Goal: Information Seeking & Learning: Learn about a topic

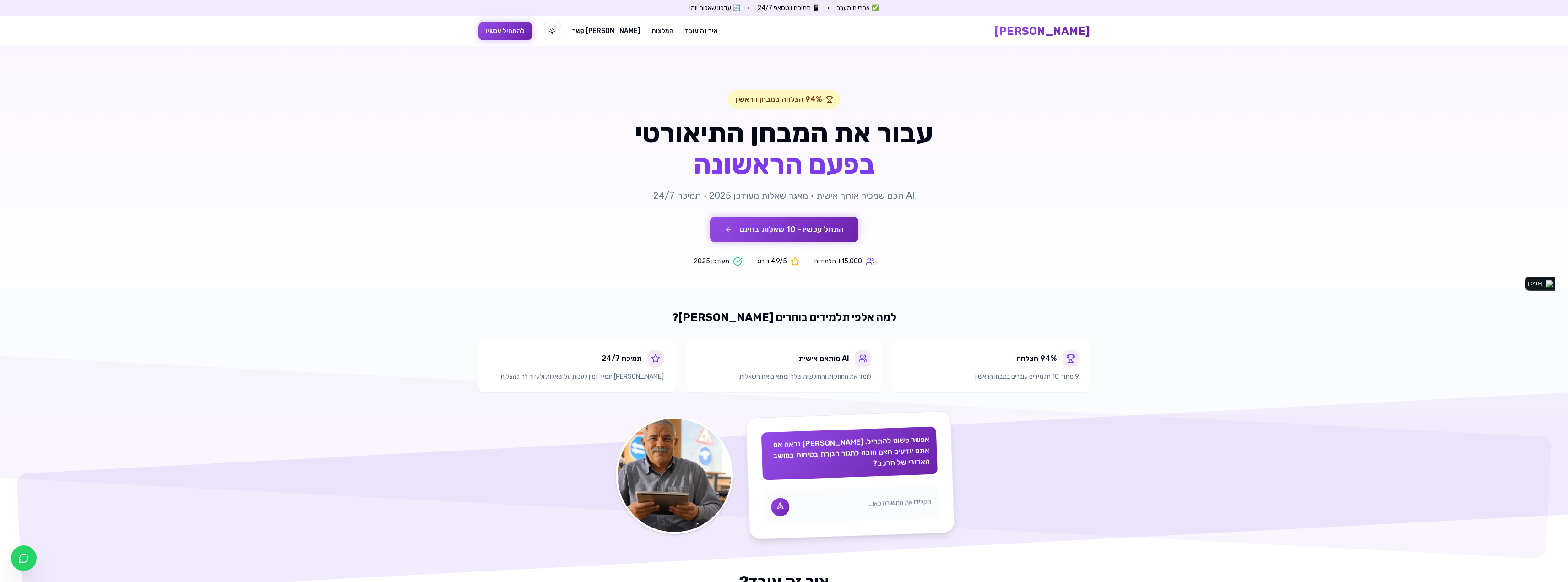
click at [873, 9] on span "✅ אחריות מעבר" at bounding box center [858, 8] width 42 height 9
click at [845, 9] on span "✅ אחריות מעבר" at bounding box center [858, 8] width 42 height 9
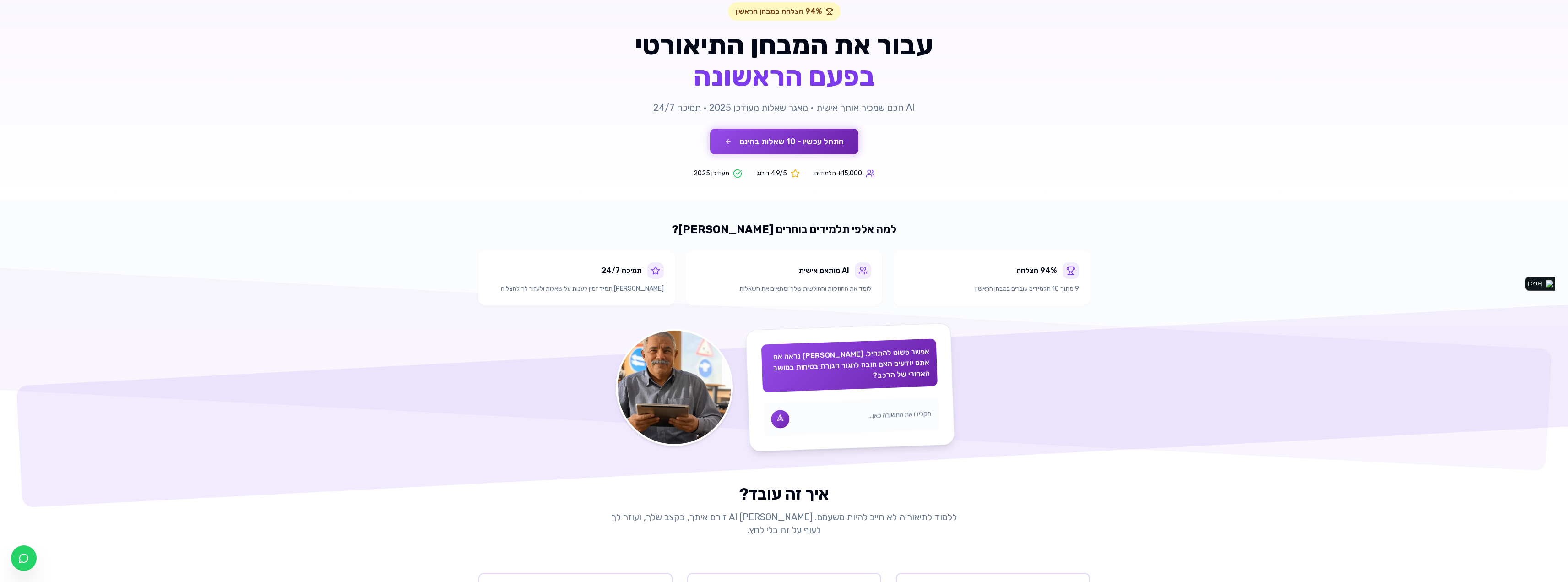
scroll to position [92, 0]
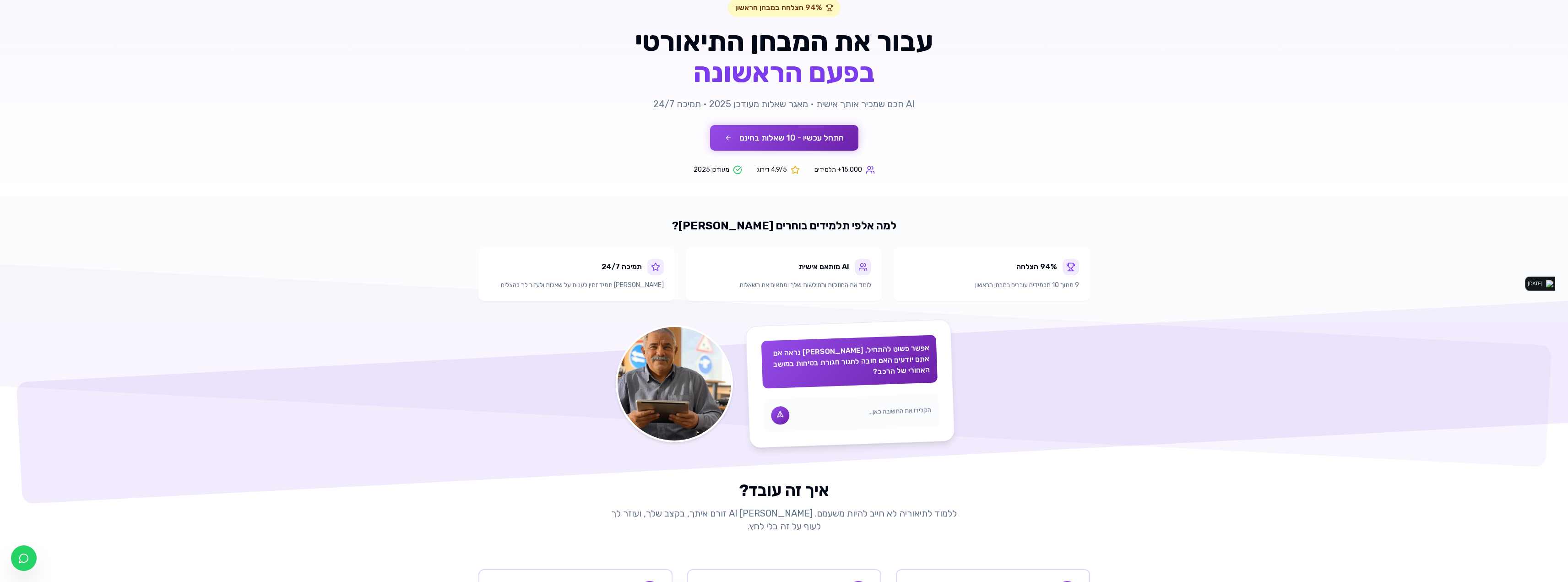
click at [796, 169] on icon at bounding box center [795, 169] width 9 height 9
click at [763, 172] on span "4.9/5 דירוג" at bounding box center [772, 169] width 30 height 9
click at [779, 172] on span "4.9/5 דירוג" at bounding box center [772, 169] width 30 height 9
click at [835, 170] on span "15,000+ תלמידים" at bounding box center [838, 169] width 48 height 9
drag, startPoint x: 828, startPoint y: 260, endPoint x: 828, endPoint y: 286, distance: 26.0
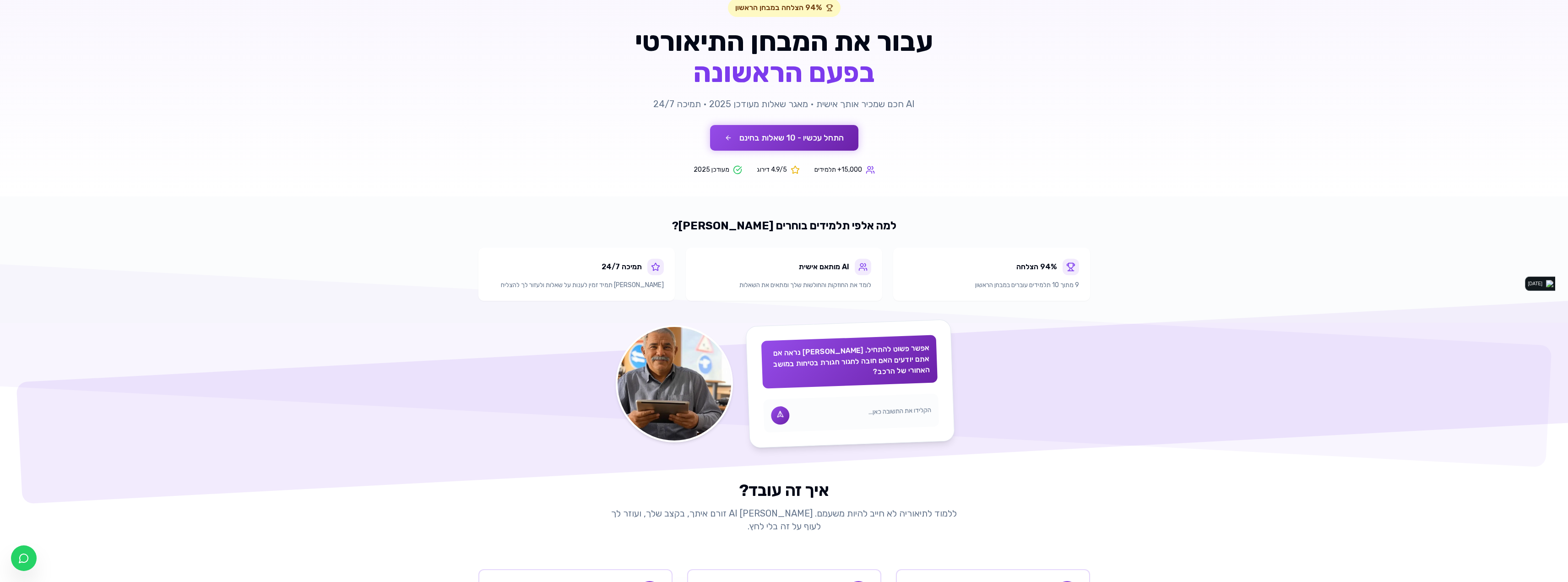
click at [828, 271] on div "AI מותאם אישית" at bounding box center [784, 267] width 174 height 16
click at [828, 286] on p "לומד את החוזקות והחולשות שלך ומתאים את השאלות" at bounding box center [784, 285] width 174 height 9
click at [755, 291] on div "AI מותאם אישית לומד את החוזקות והחולשות שלך ומתאים את השאלות" at bounding box center [784, 274] width 196 height 53
click at [749, 285] on p "לומד את החוזקות והחולשות שלך ומתאים את השאלות" at bounding box center [784, 285] width 174 height 9
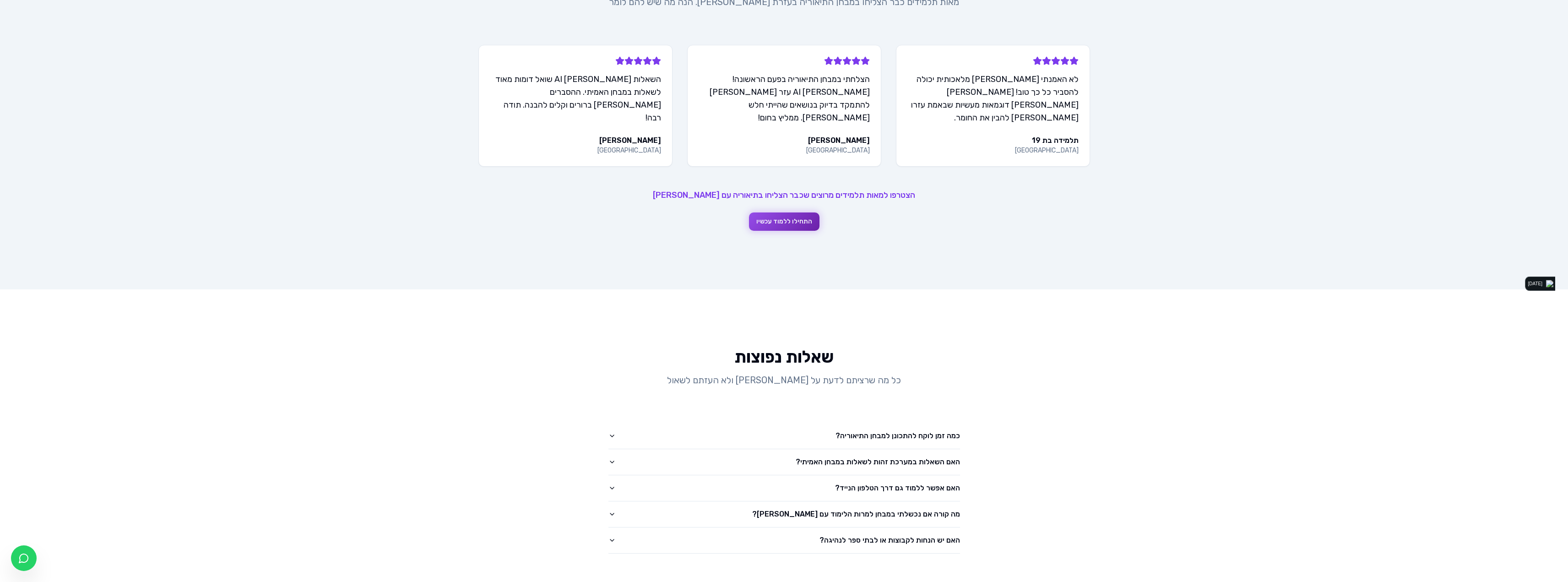
scroll to position [1144, 0]
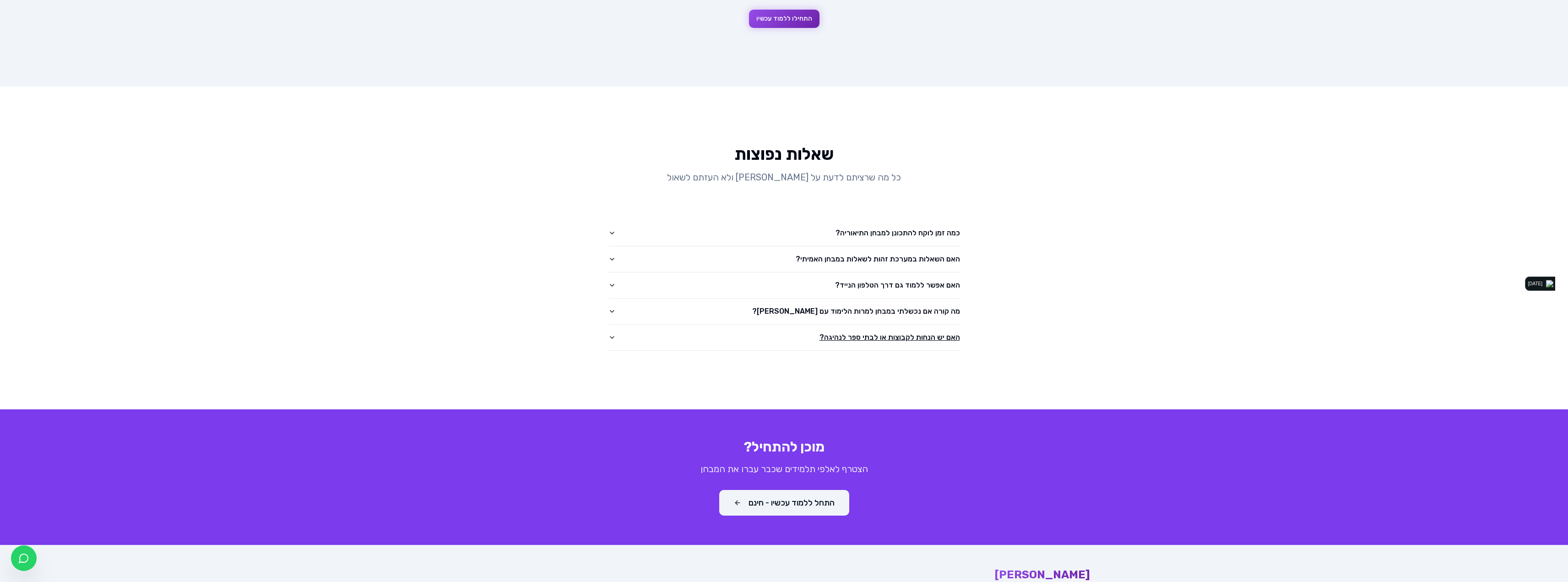
click at [880, 327] on button "האם יש הנחות לקבוצות או לבתי ספר לנהיגה?" at bounding box center [784, 337] width 351 height 26
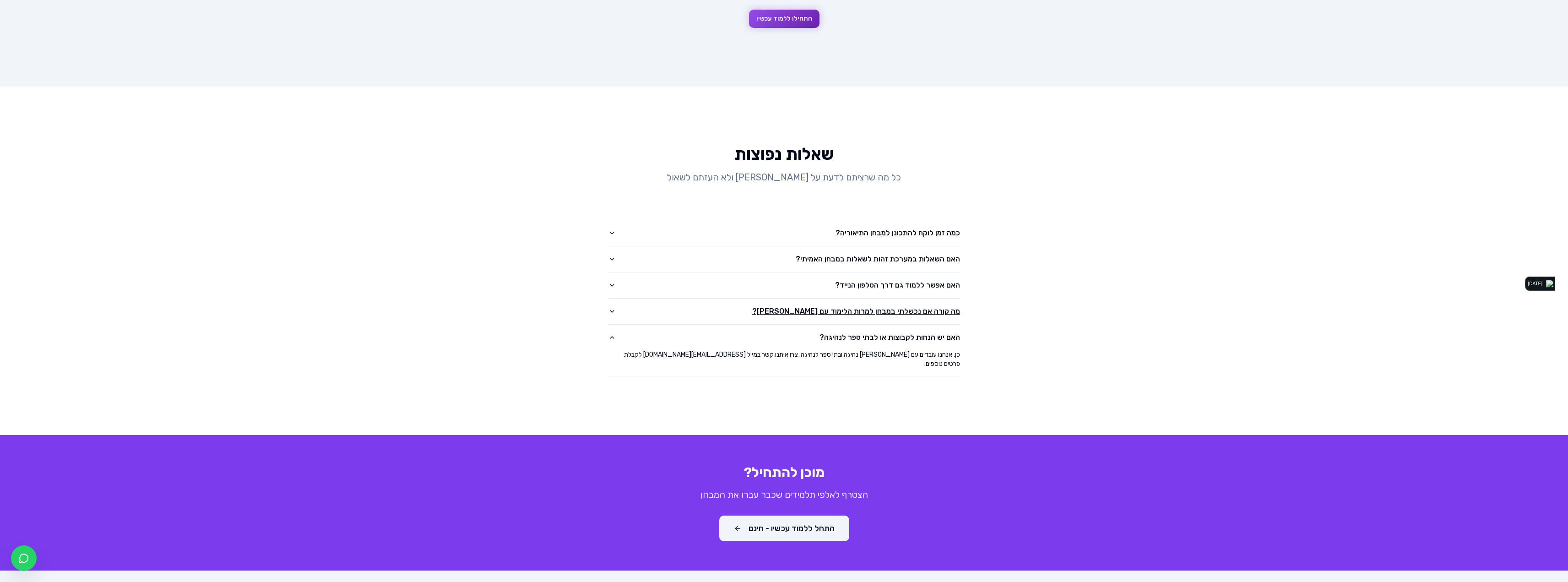
click at [871, 299] on button "מה קורה אם נכשלתי במבחן למרות הלימוד עם [PERSON_NAME]?" at bounding box center [784, 311] width 351 height 26
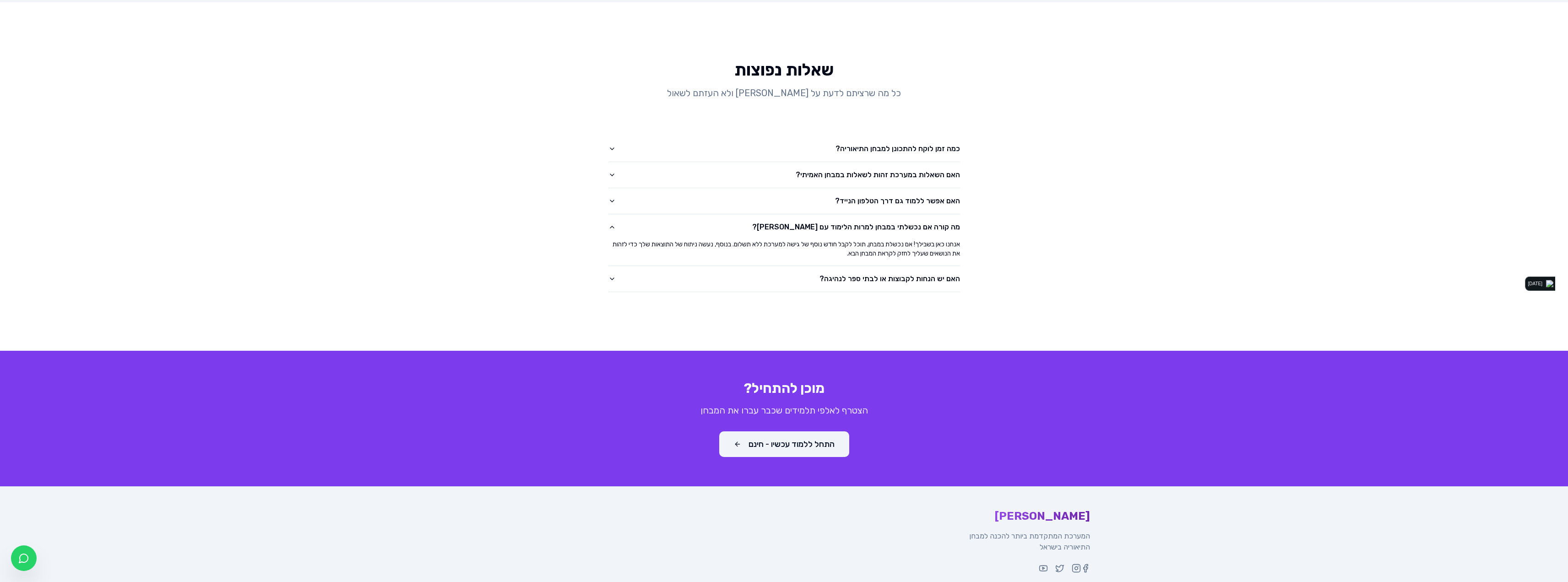
scroll to position [1235, 0]
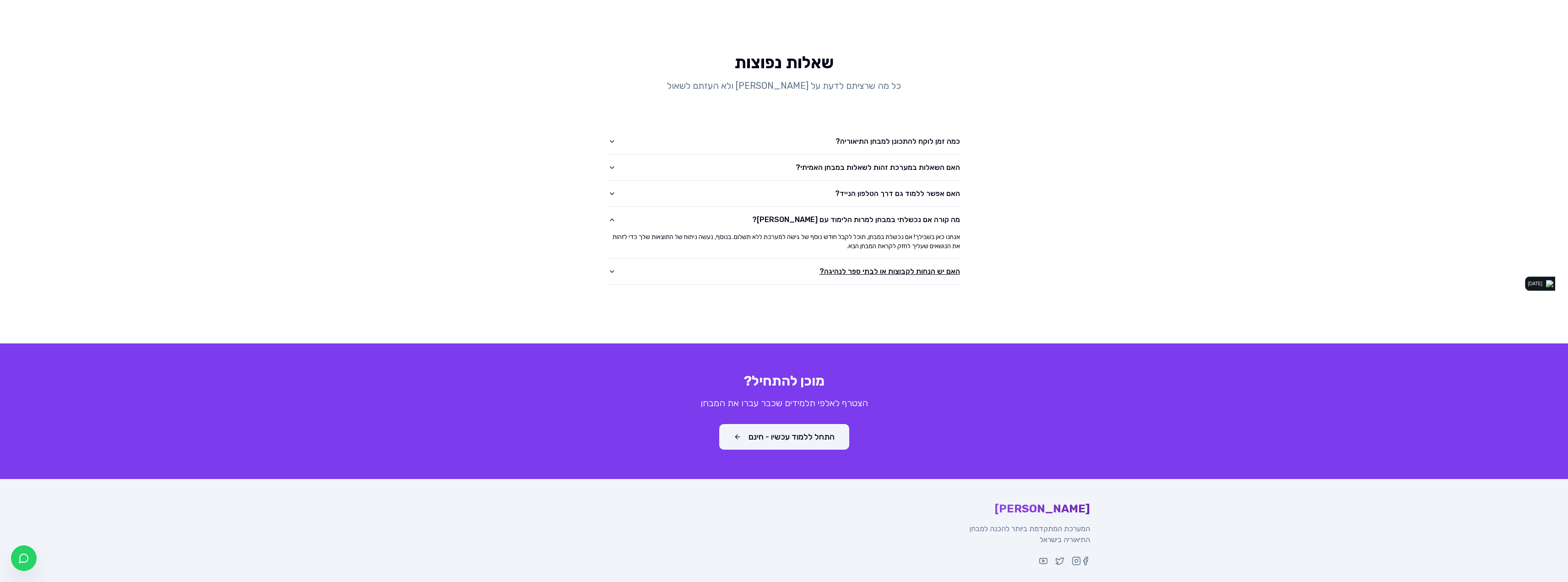
click at [856, 259] on button "האם יש הנחות לקבוצות או לבתי ספר לנהיגה?" at bounding box center [784, 271] width 351 height 26
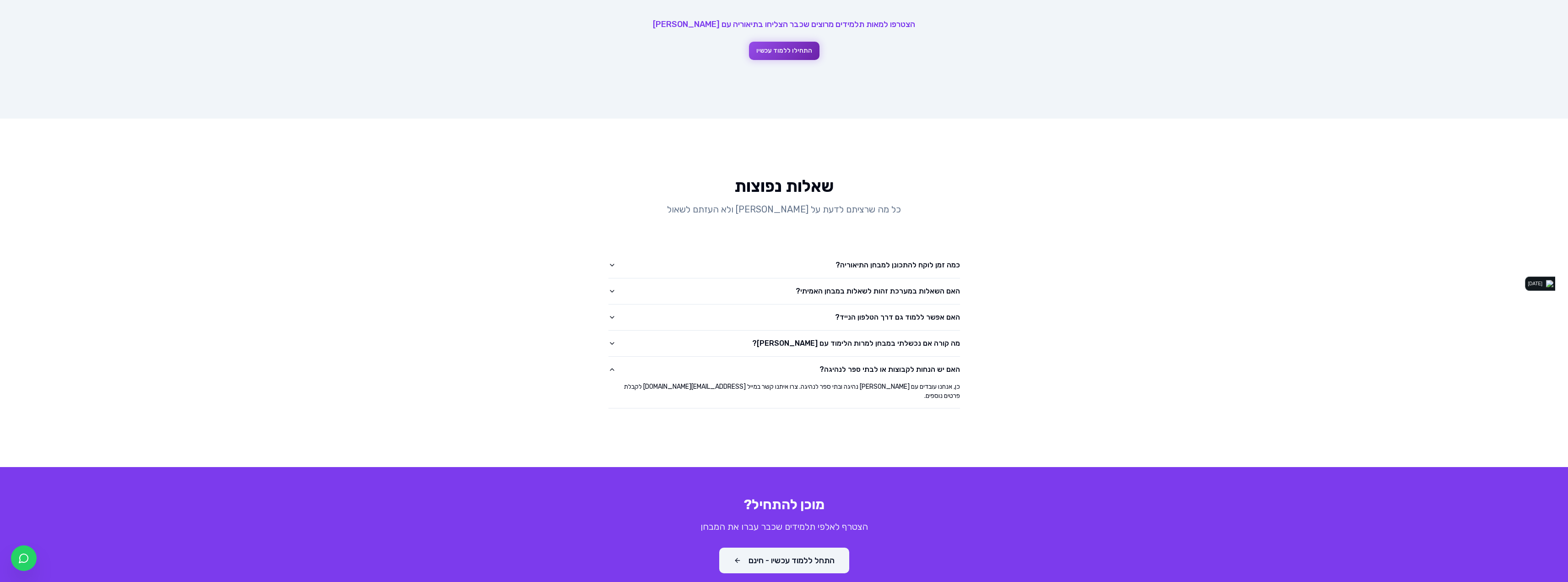
scroll to position [999, 0]
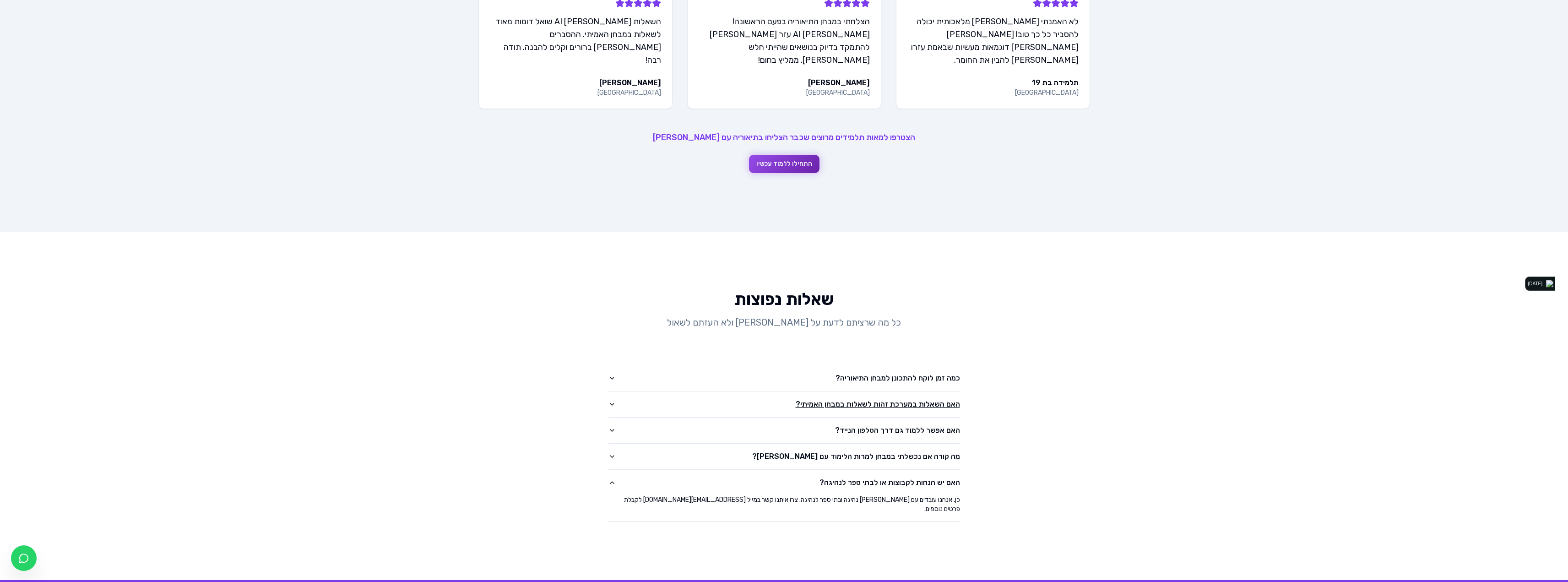
click at [889, 391] on button "האם השאלות במערכת זהות לשאלות במבחן האמיתי?" at bounding box center [784, 404] width 351 height 26
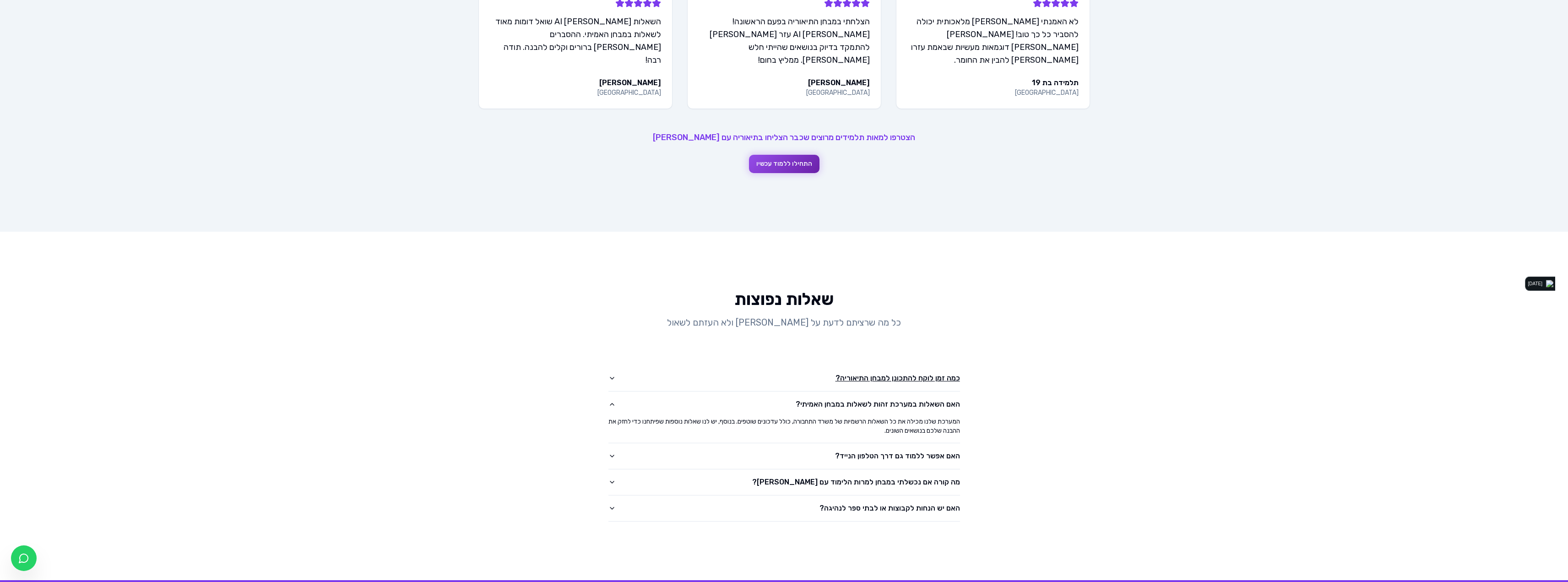
click at [879, 365] on button "כמה זמן לוקח להתכונן למבחן התיאוריה?" at bounding box center [784, 378] width 351 height 26
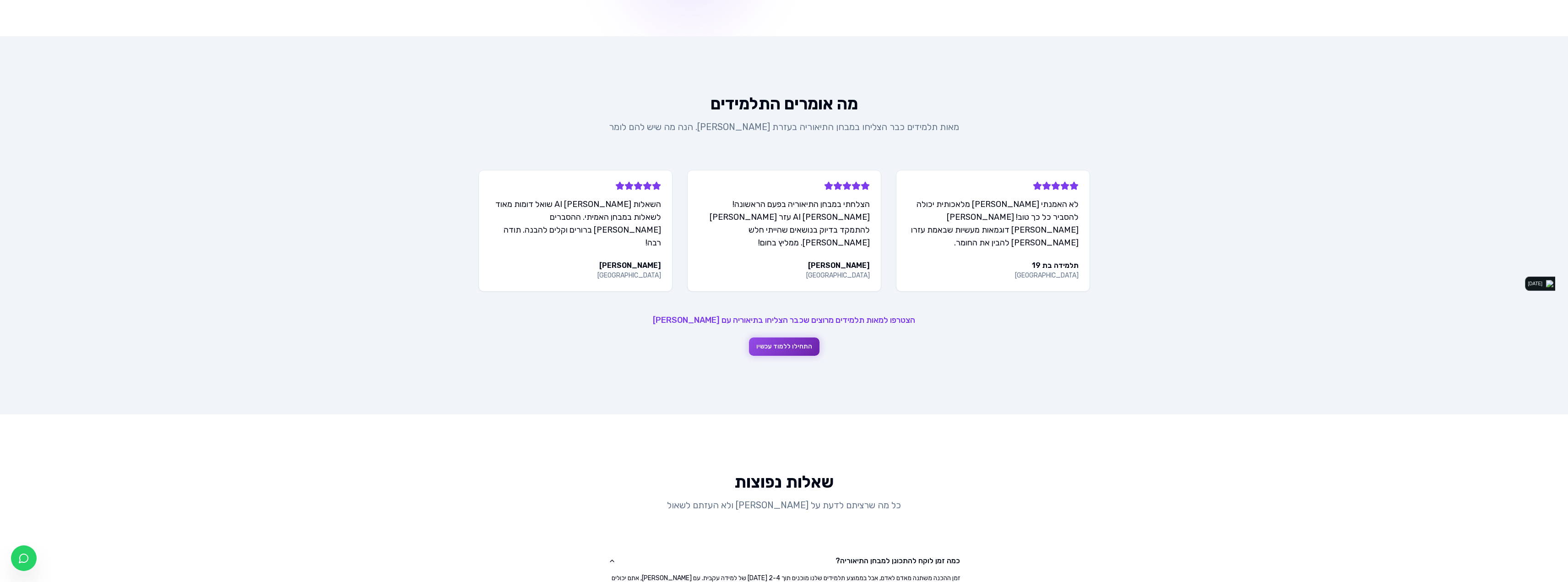
scroll to position [816, 0]
click at [817, 314] on p "הצטרפו למאות תלמידים מרוצים שכבר הצליחו בתיאוריה עם [PERSON_NAME]" at bounding box center [784, 320] width 612 height 13
click at [765, 338] on button "התחילו ללמוד עכשיו" at bounding box center [784, 347] width 70 height 18
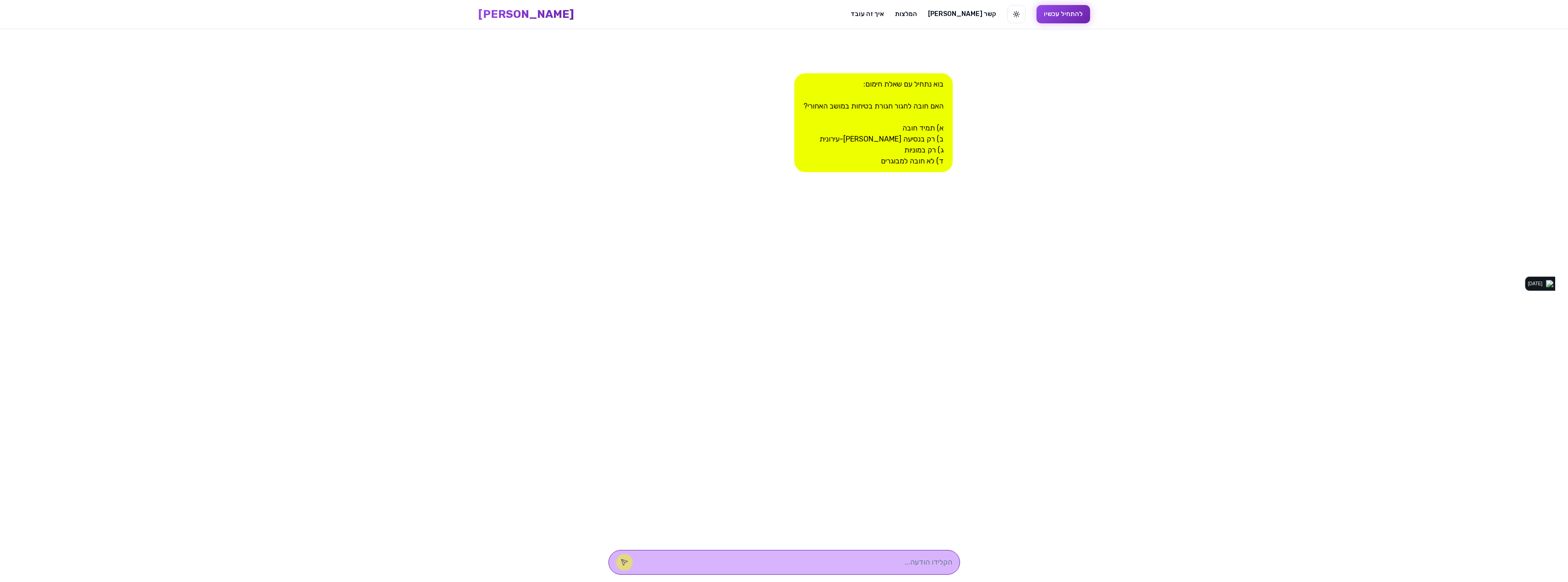
click at [880, 559] on textarea at bounding box center [797, 562] width 311 height 11
type textarea "מה זה"
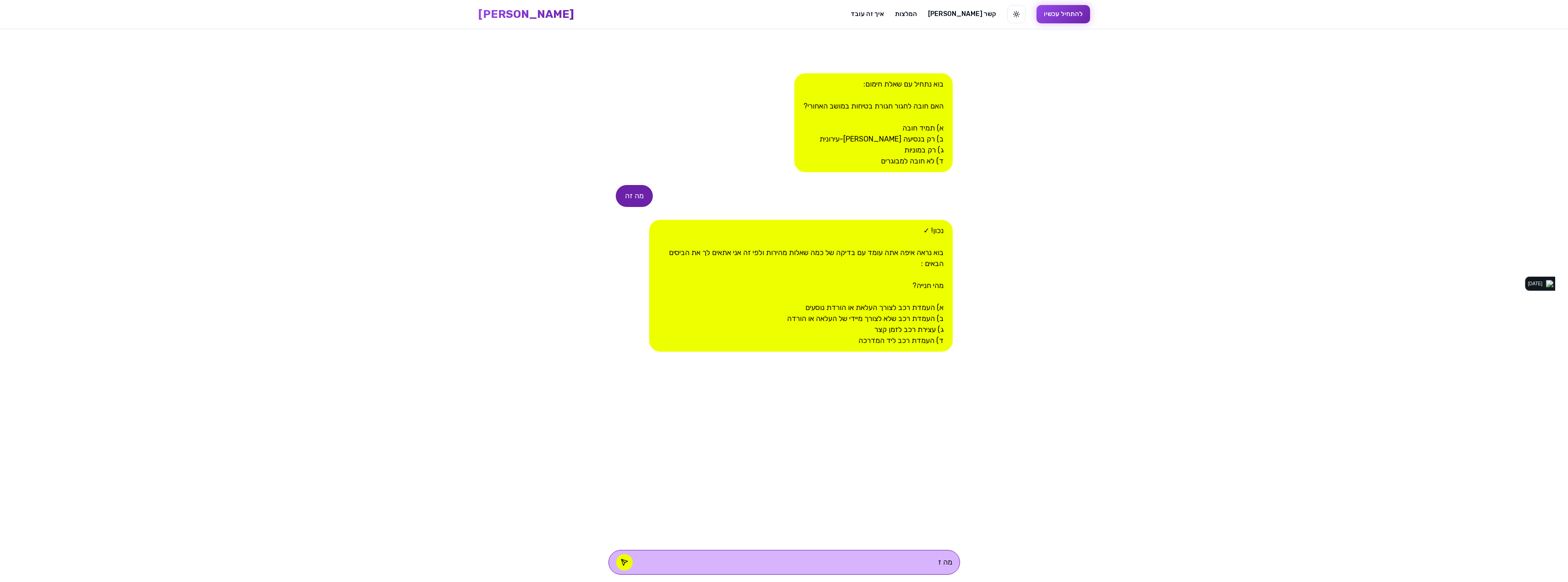
type textarea "מה זה"
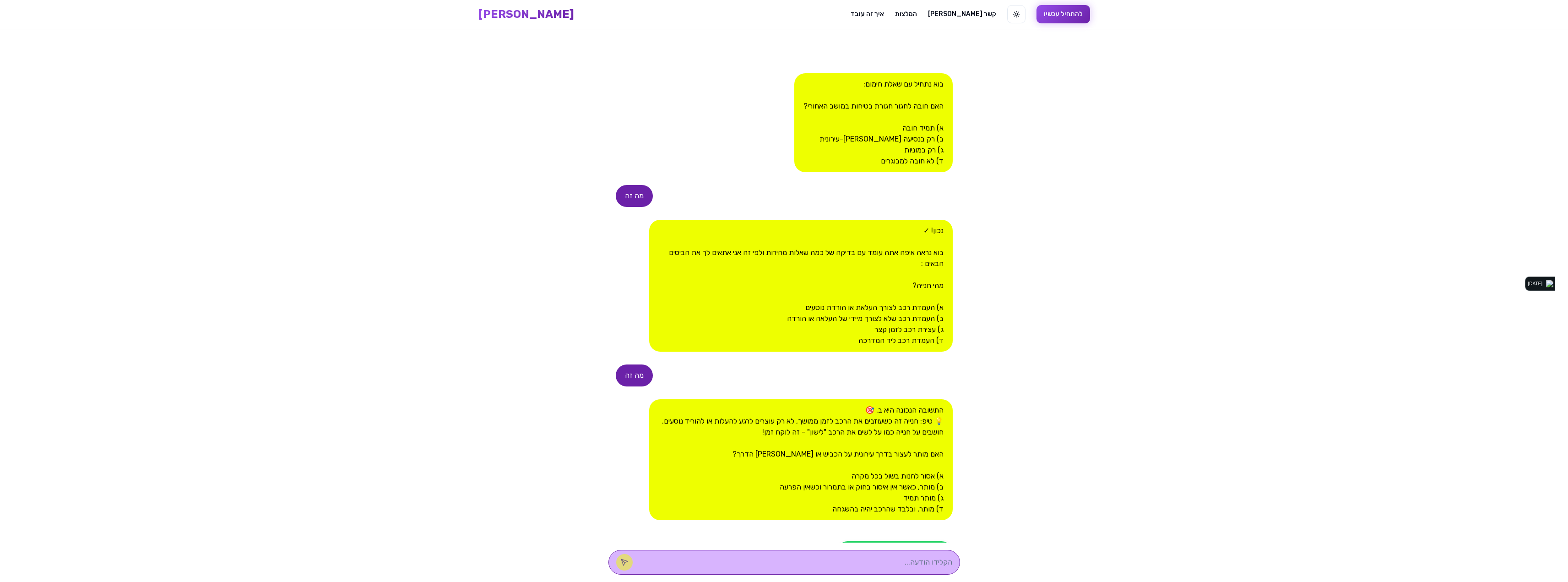
scroll to position [56, 0]
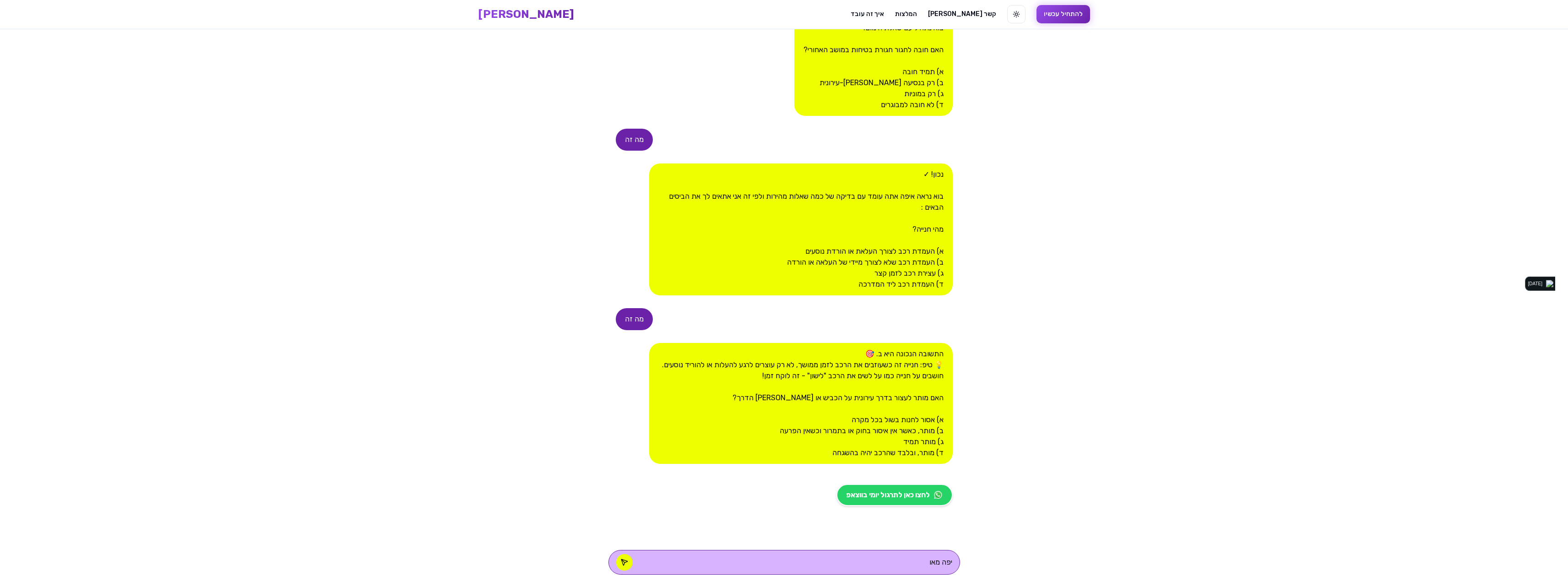
type textarea "[PERSON_NAME] מאוד"
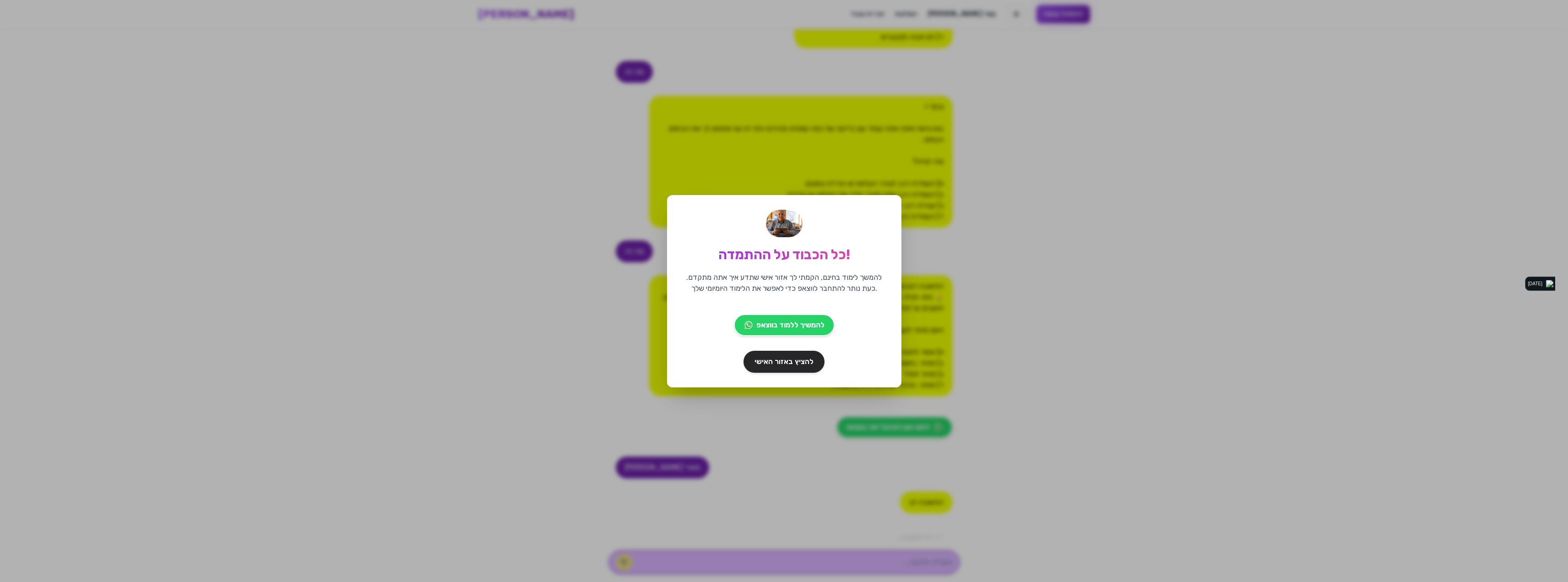
scroll to position [159, 0]
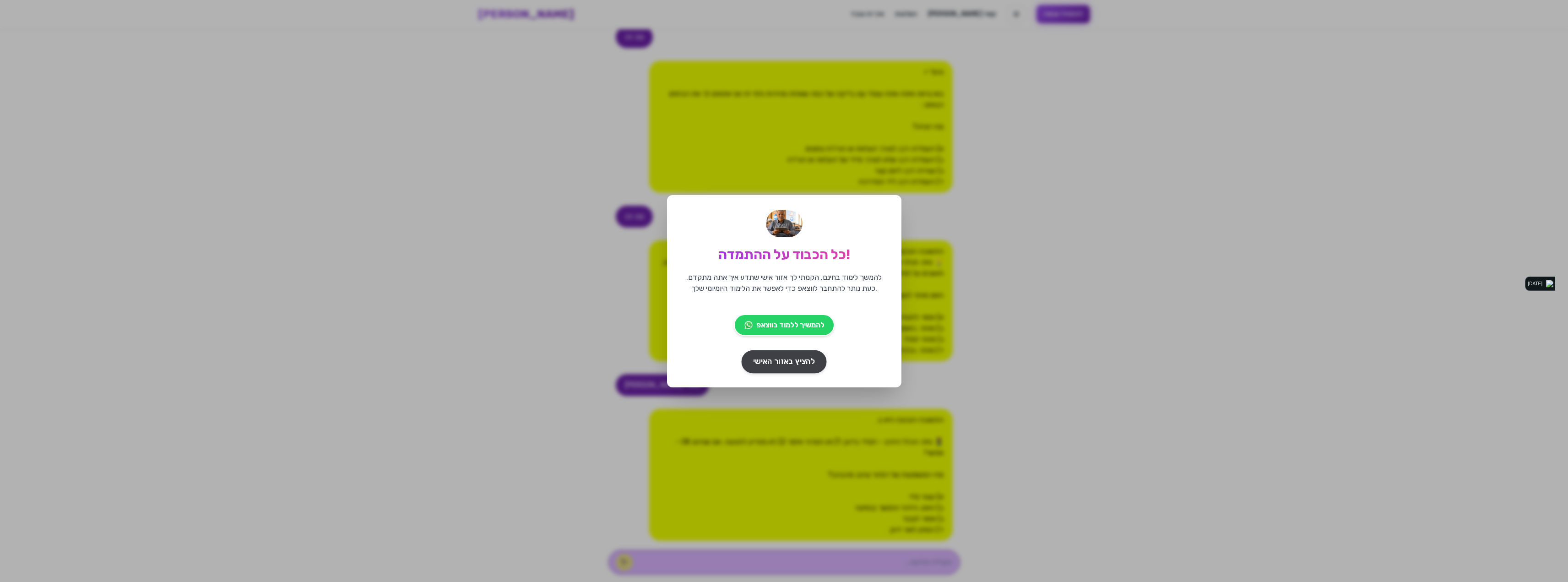
click at [765, 365] on span "להציץ באזור האישי" at bounding box center [784, 361] width 62 height 11
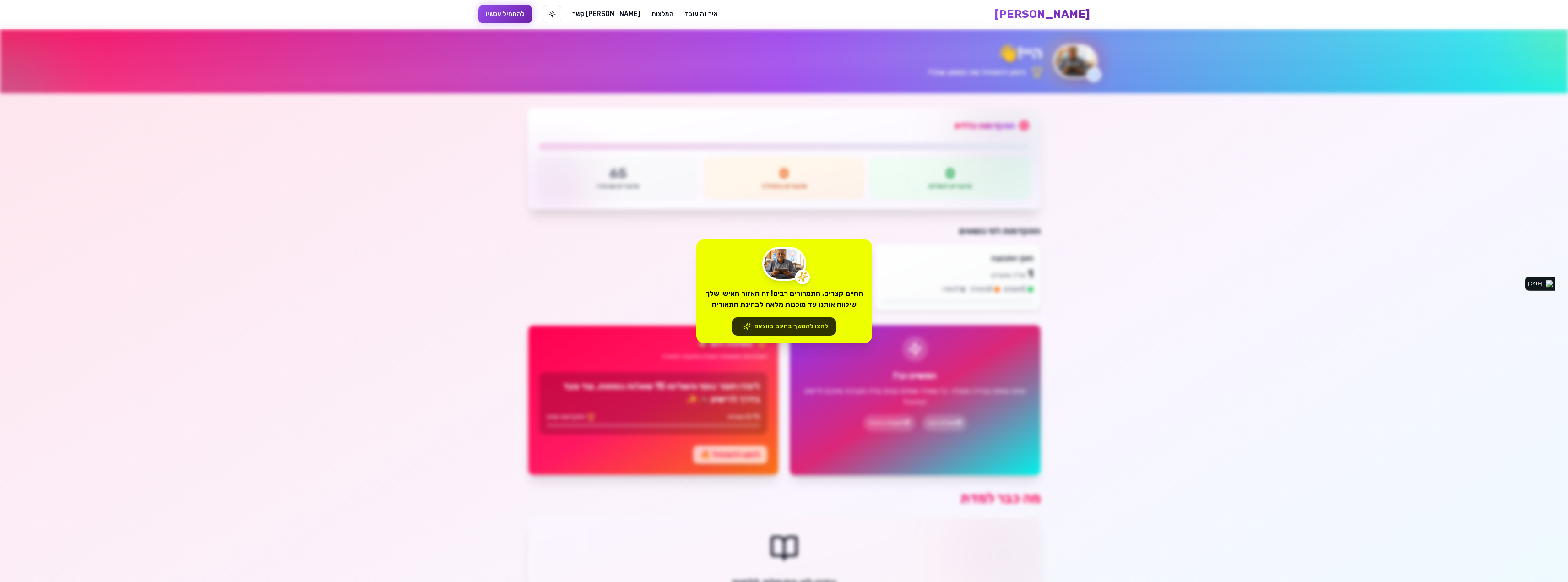
click at [797, 324] on button "לחצו להמשך בחינם בווצאפ" at bounding box center [784, 326] width 103 height 18
click at [1196, 155] on div "החיים קצרים, התמרורים רבים! זה האזור האישי שלך שילווה אותנו עד מוכנות מלאה לבחי…" at bounding box center [784, 291] width 1568 height 582
click at [1067, 110] on div "החיים קצרים, התמרורים רבים! זה האזור האישי שלך שילווה אותנו עד מוכנות מלאה לבחי…" at bounding box center [784, 291] width 1568 height 582
click at [811, 332] on button "לחצו להמשך בחינם בווצאפ" at bounding box center [784, 326] width 103 height 18
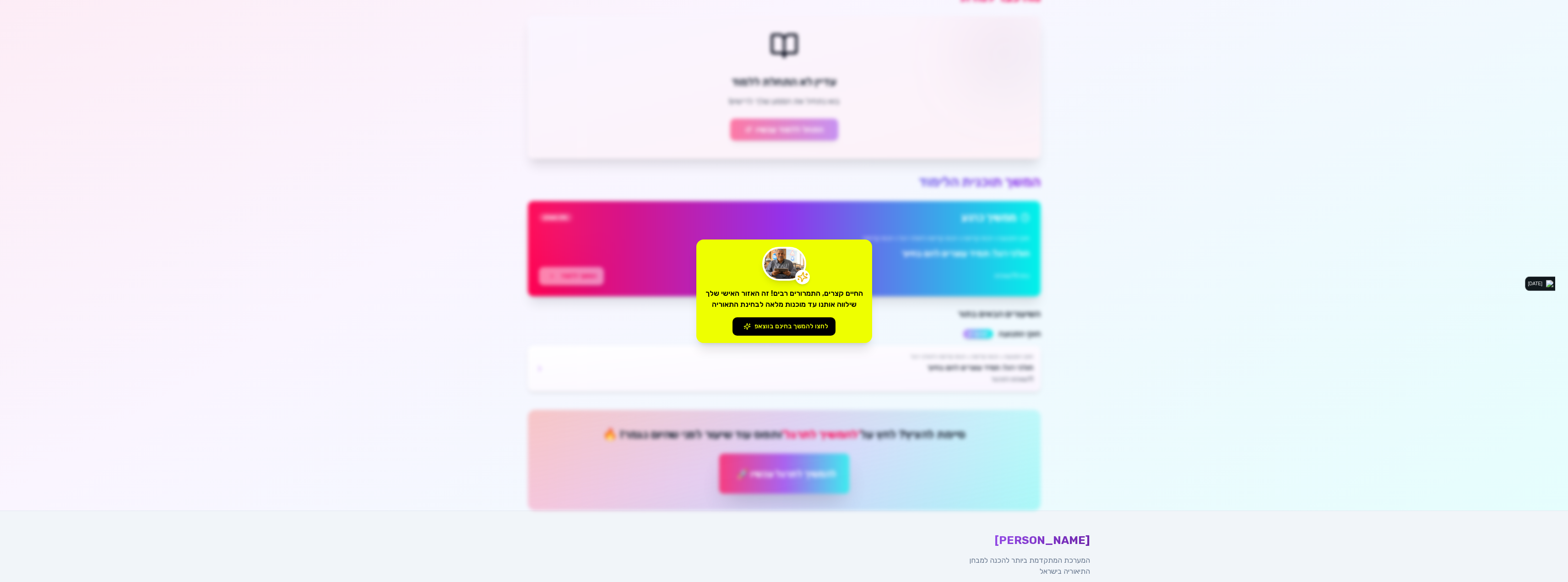
scroll to position [598, 0]
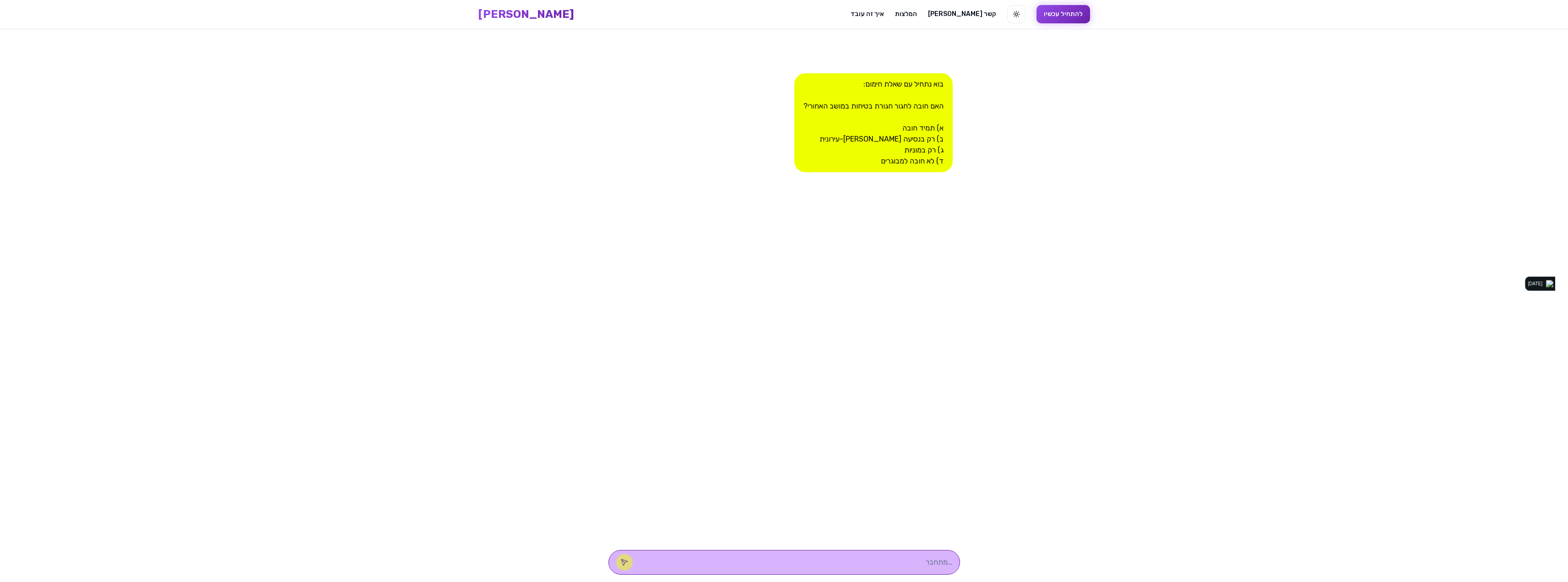
scroll to position [816, 0]
